Goal: Communication & Community: Share content

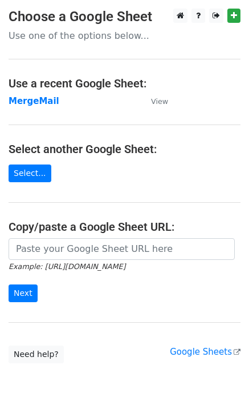
click at [19, 102] on strong "MergeMail" at bounding box center [34, 101] width 51 height 10
click at [46, 102] on strong "MergeMail" at bounding box center [34, 101] width 51 height 10
click at [27, 104] on strong "MergeMail" at bounding box center [34, 101] width 51 height 10
click at [42, 98] on strong "MergeMail" at bounding box center [34, 101] width 51 height 10
click at [33, 102] on strong "MergeMail" at bounding box center [34, 101] width 51 height 10
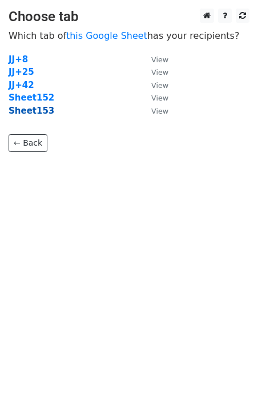
click at [31, 115] on strong "Sheet153" at bounding box center [32, 111] width 46 height 10
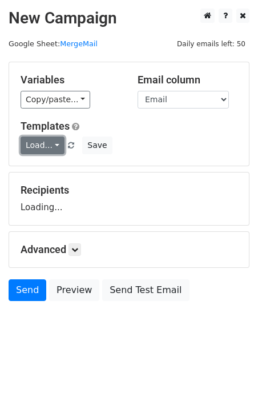
click at [45, 140] on link "Load..." at bounding box center [43, 145] width 44 height 18
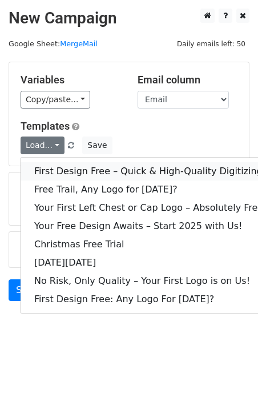
click at [86, 172] on link "First Design Free – Quick & High-Quality Digitizing!" at bounding box center [150, 171] width 259 height 18
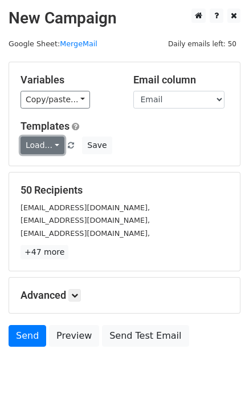
click at [43, 140] on link "Load..." at bounding box center [43, 145] width 44 height 18
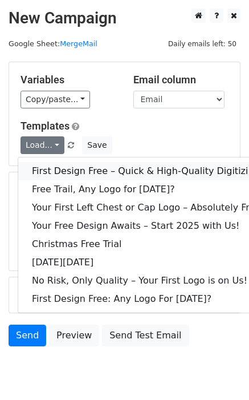
click at [76, 168] on link "First Design Free – Quick & High-Quality Digitizing!" at bounding box center [147, 171] width 259 height 18
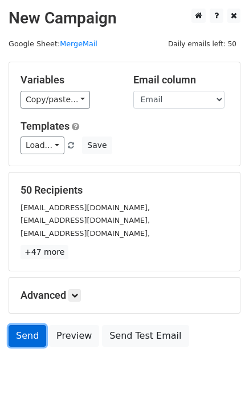
click at [17, 333] on link "Send" at bounding box center [28, 336] width 38 height 22
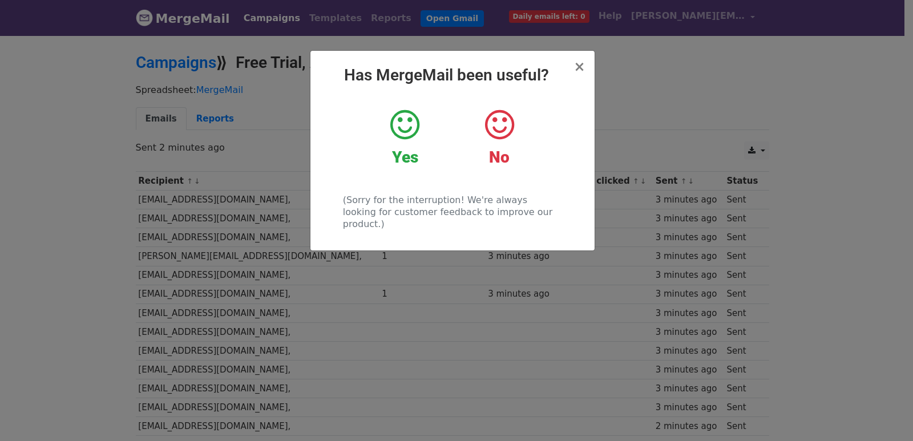
click at [264, 198] on div "× Has MergeMail been useful? Yes No (Sorry for the interruption! We're always l…" at bounding box center [456, 237] width 913 height 407
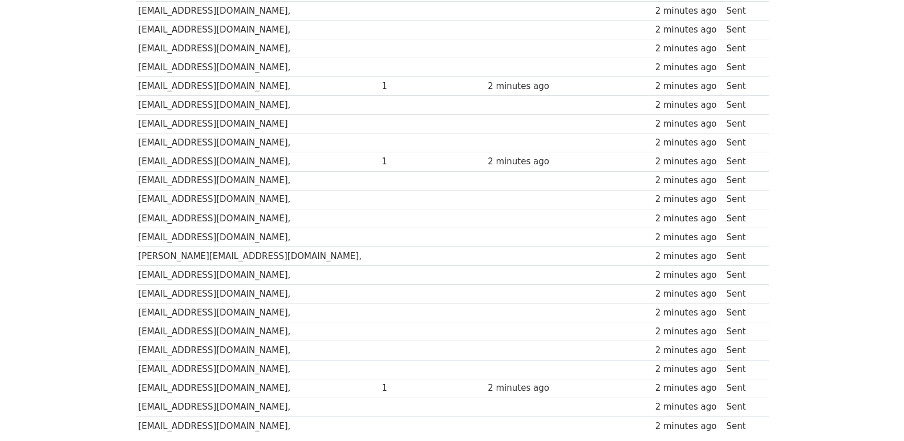
scroll to position [794, 0]
